Goal: Navigation & Orientation: Find specific page/section

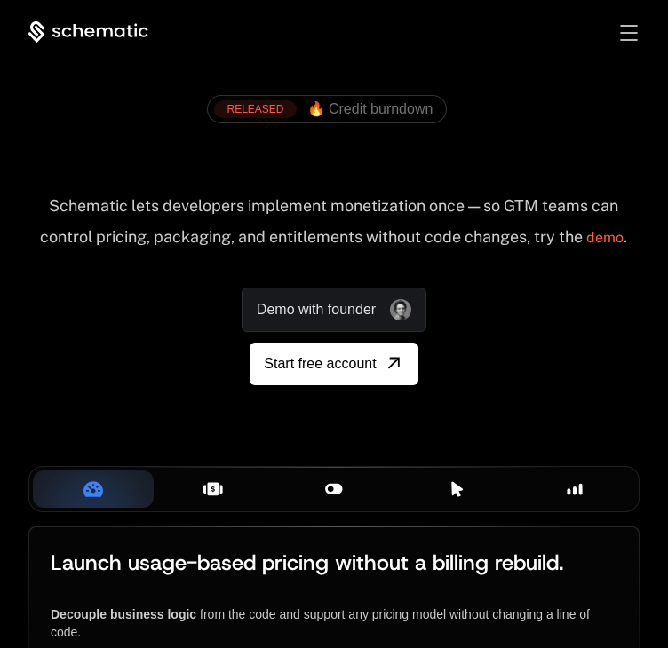
click at [629, 21] on div "AI Products Developers Pricing Docs Resources Summit Sign in Sign Up" at bounding box center [333, 32] width 611 height 22
click at [628, 25] on div at bounding box center [628, 33] width 17 height 16
drag, startPoint x: 636, startPoint y: 42, endPoint x: 627, endPoint y: 34, distance: 11.9
click at [627, 34] on div "Sign in Sign Up" at bounding box center [614, 33] width 50 height 20
click at [627, 34] on div "Toggle menu" at bounding box center [628, 32] width 16 height 15
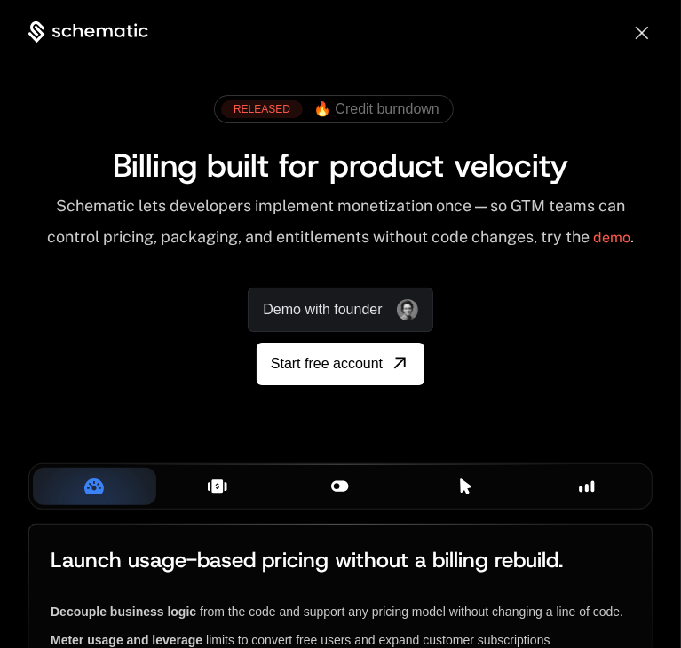
click at [627, 34] on div "Sign in Sign Up" at bounding box center [628, 33] width 50 height 20
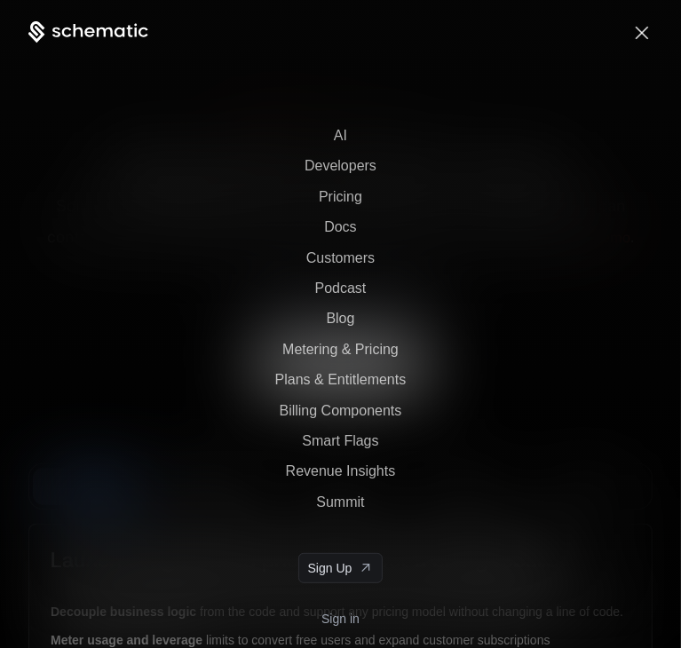
scroll to position [28, 0]
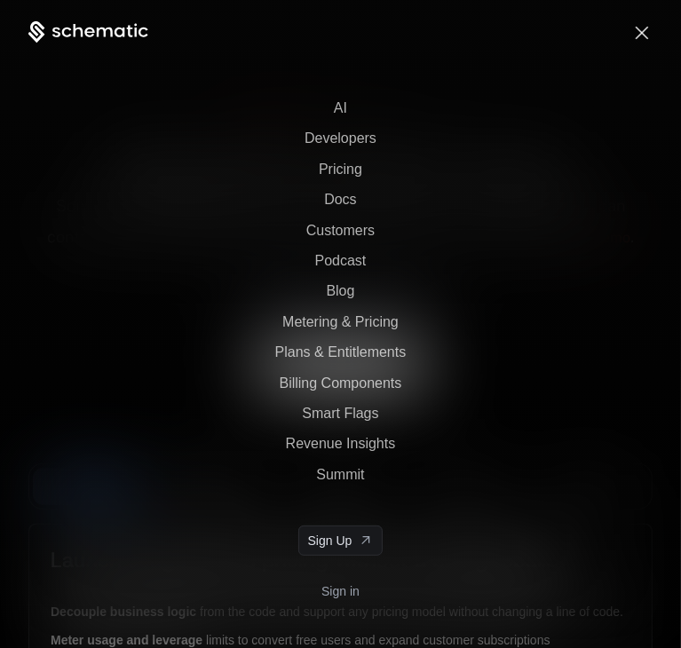
click at [348, 590] on link "Sign in" at bounding box center [340, 591] width 38 height 28
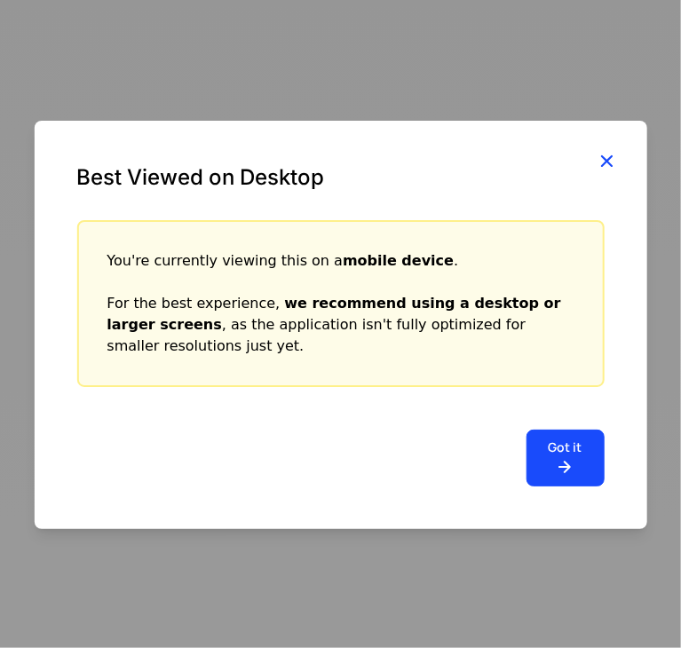
click at [604, 159] on icon "button" at bounding box center [607, 160] width 23 height 23
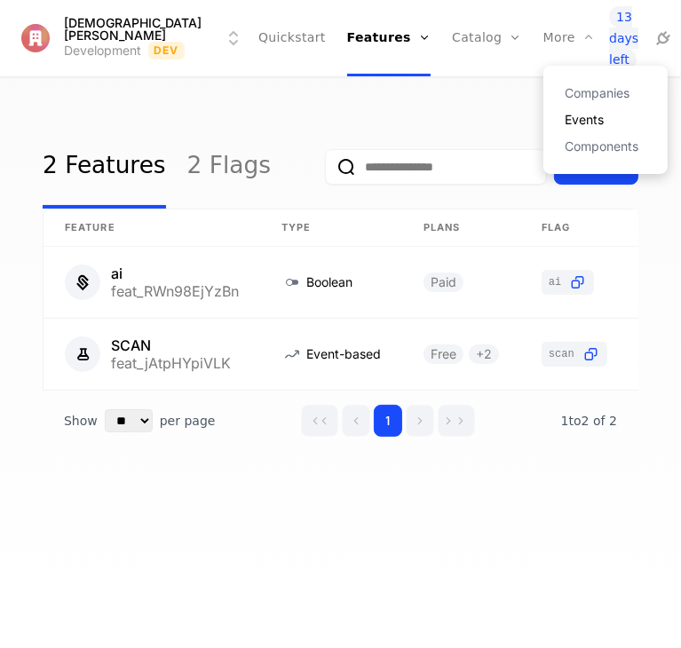
click at [565, 119] on link "Events" at bounding box center [606, 120] width 82 height 12
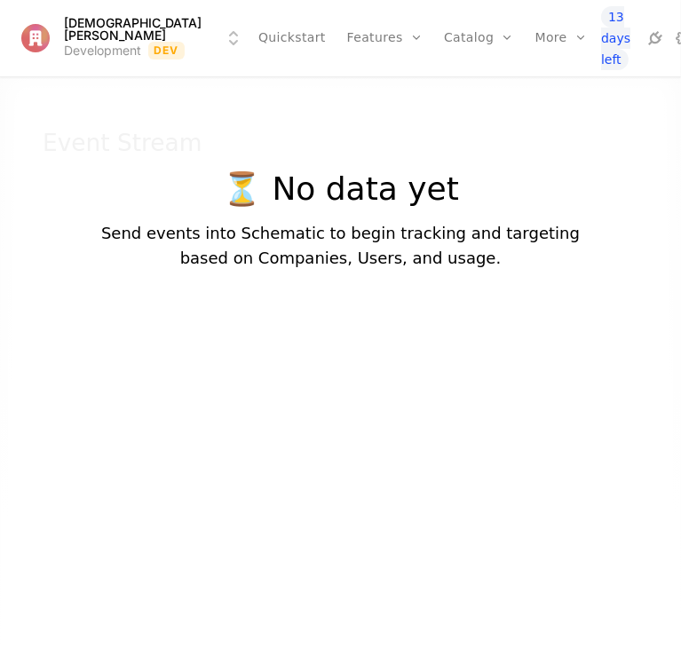
click at [218, 32] on html "Adham Ahmed Development Dev Quickstart Features Features Flags Catalog Plans Ad…" at bounding box center [340, 324] width 681 height 648
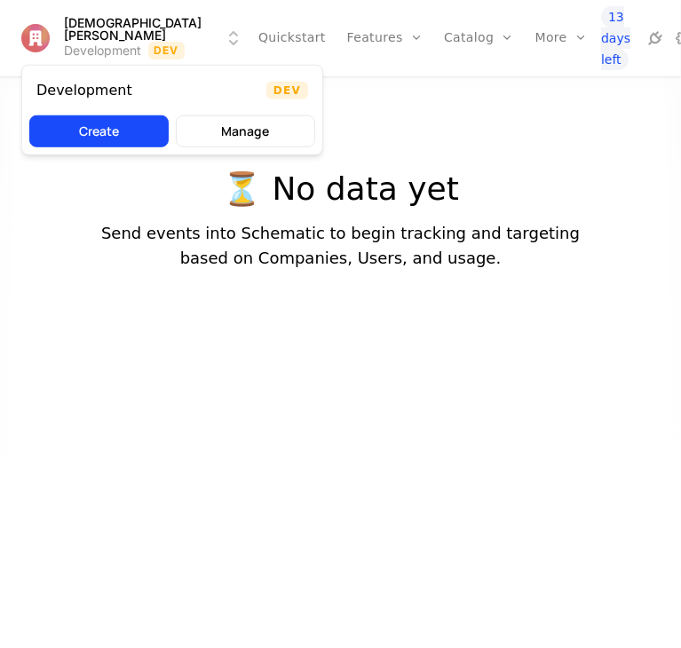
click at [206, 36] on html "Adham Ahmed Development Dev Quickstart Features Features Flags Catalog Plans Ad…" at bounding box center [340, 324] width 681 height 648
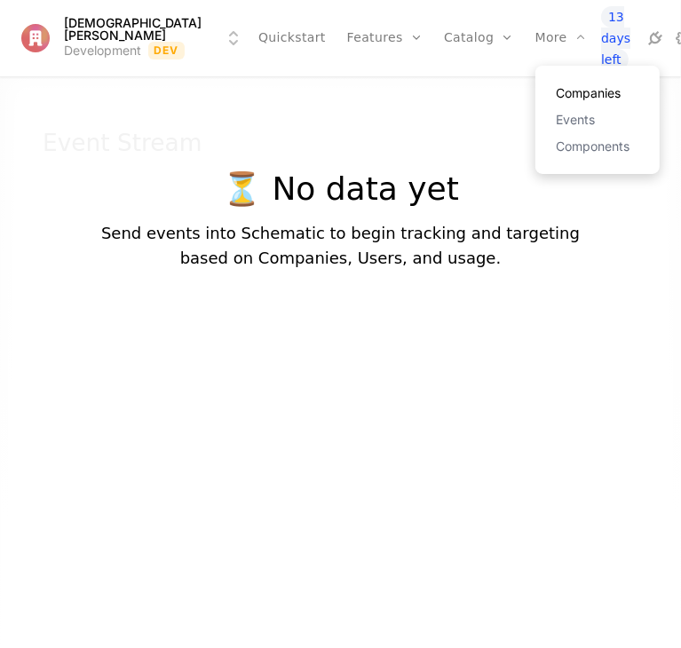
click at [557, 92] on link "Companies" at bounding box center [598, 93] width 82 height 12
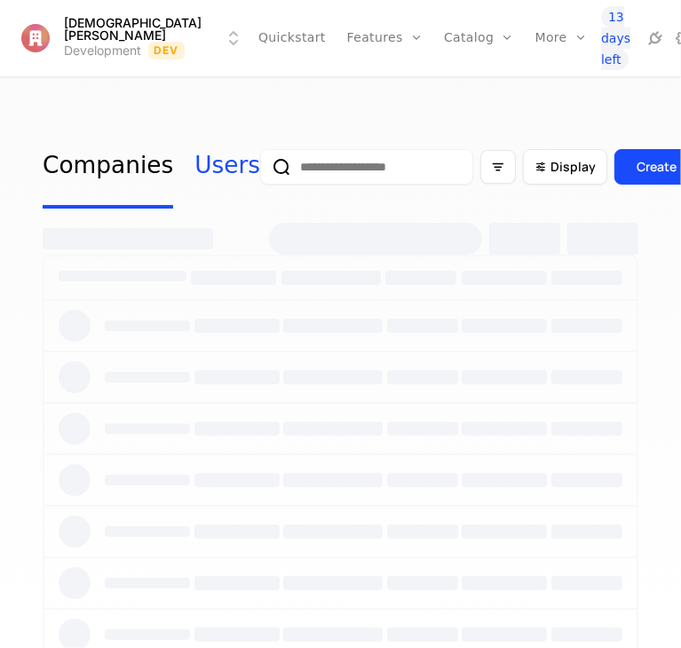
click at [207, 171] on link "Users" at bounding box center [227, 166] width 66 height 83
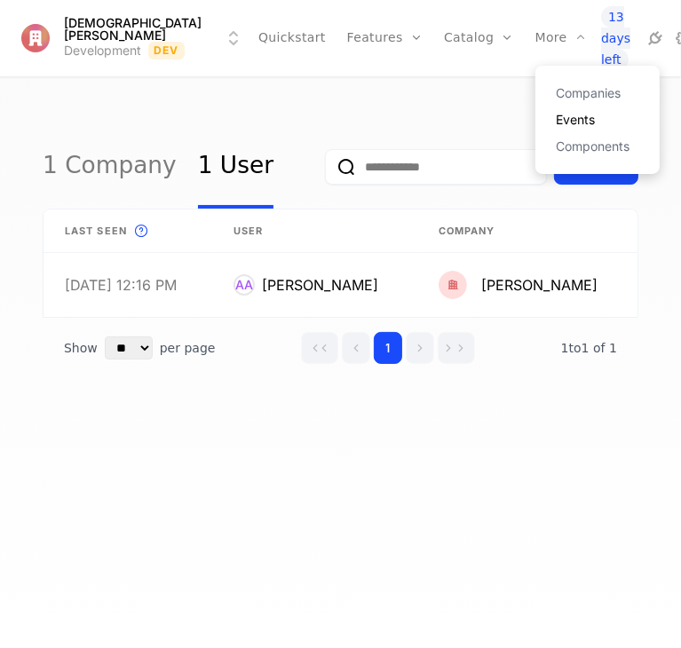
click at [557, 118] on link "Events" at bounding box center [598, 120] width 82 height 12
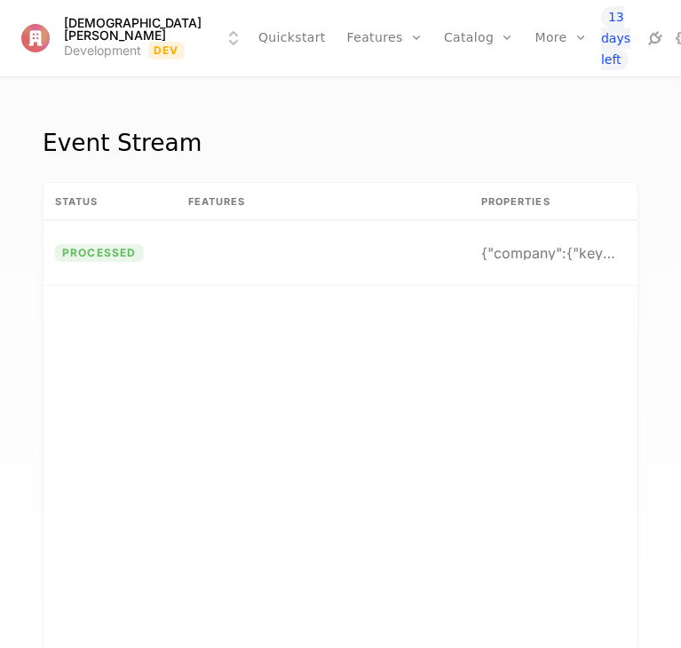
scroll to position [0, 707]
